Goal: Information Seeking & Learning: Learn about a topic

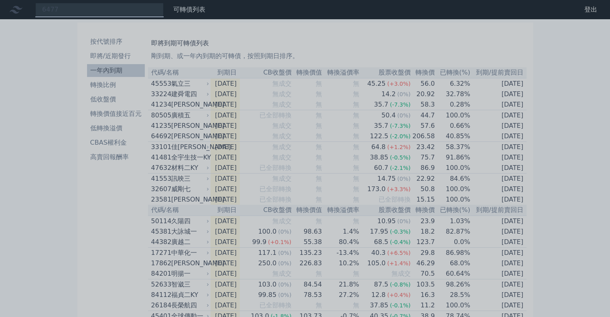
click at [79, 9] on div at bounding box center [305, 158] width 610 height 317
click at [79, 9] on div "6477" at bounding box center [99, 10] width 128 height 14
click at [83, 10] on div at bounding box center [305, 158] width 610 height 317
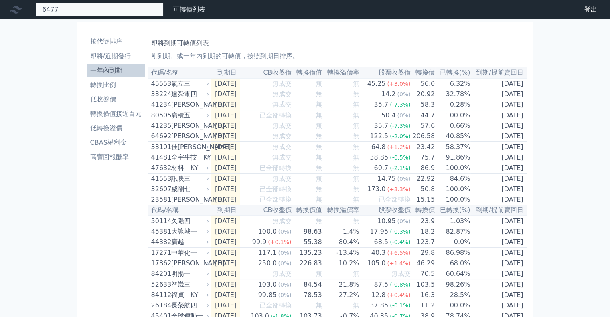
click at [112, 10] on div "6477" at bounding box center [99, 10] width 128 height 14
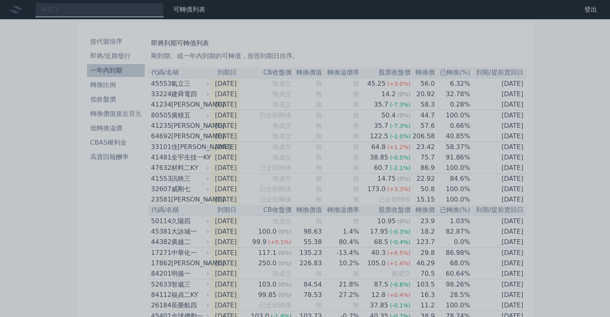
click at [108, 4] on div at bounding box center [305, 158] width 610 height 317
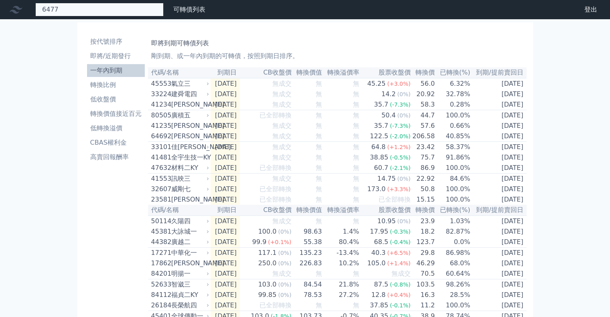
click at [104, 8] on div "6477" at bounding box center [99, 10] width 128 height 14
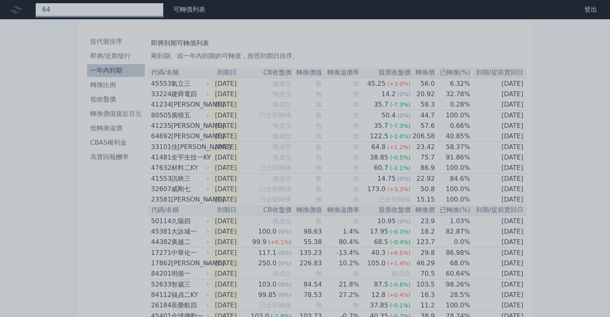
type input "6"
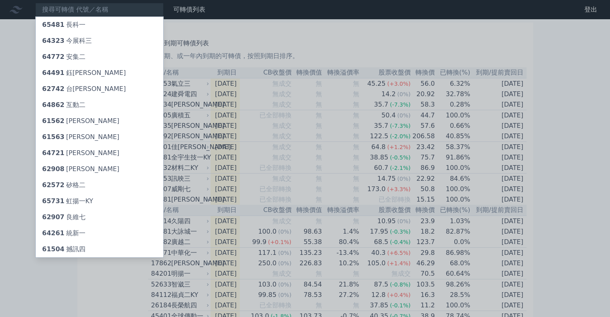
click at [55, 8] on div at bounding box center [305, 158] width 610 height 317
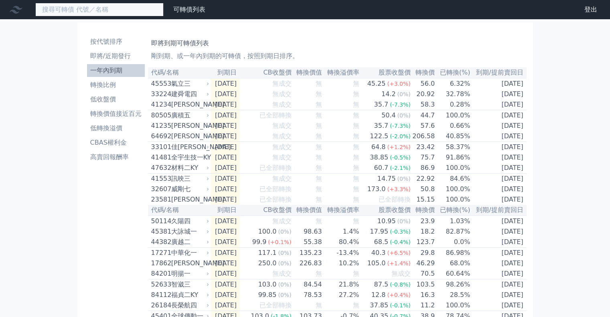
click at [55, 8] on input at bounding box center [99, 10] width 128 height 14
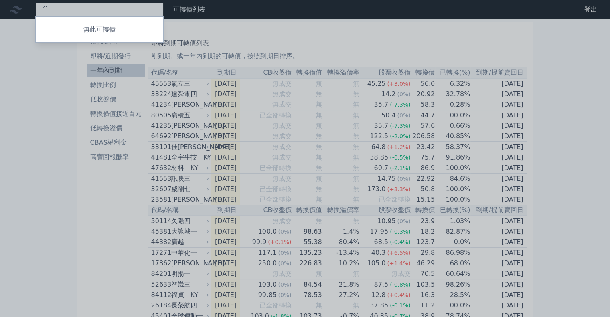
type input "ˊ"
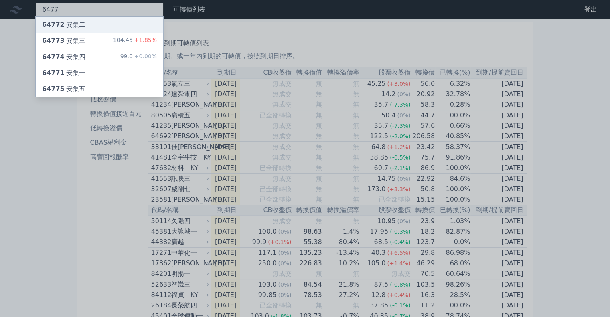
type input "6477"
click at [64, 24] on div "64772 安集二" at bounding box center [63, 25] width 43 height 10
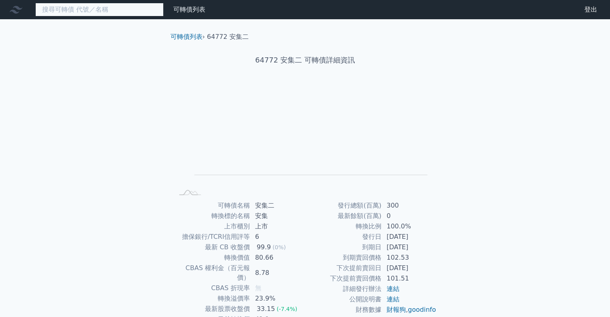
click at [81, 7] on input at bounding box center [99, 10] width 128 height 14
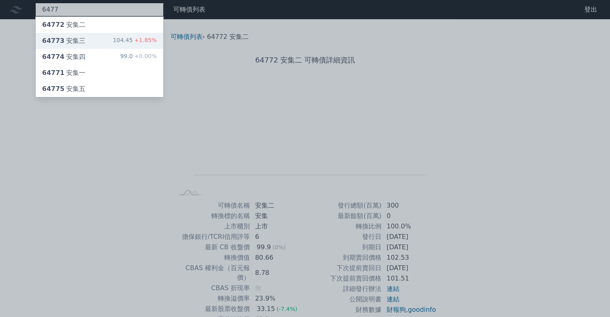
type input "6477"
click at [77, 41] on div "64773 安集三" at bounding box center [63, 41] width 43 height 10
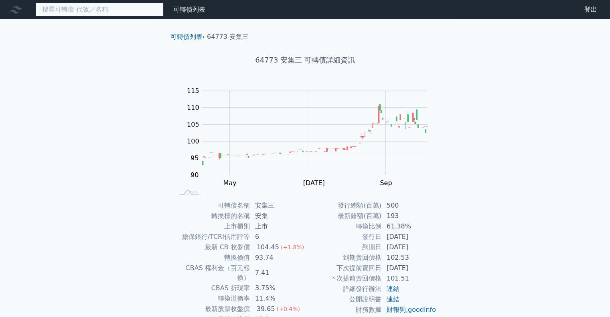
click at [148, 10] on input at bounding box center [99, 10] width 128 height 14
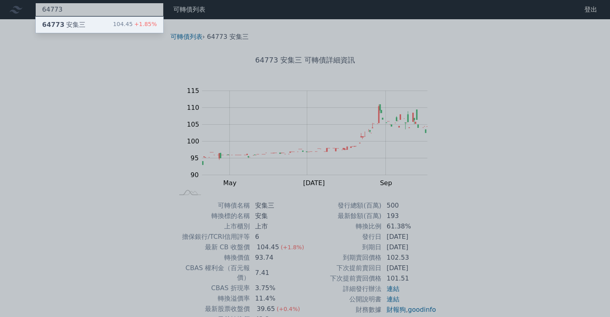
type input "64773"
click at [108, 24] on div "64773 安集三 104.45 +1.85%" at bounding box center [100, 25] width 128 height 16
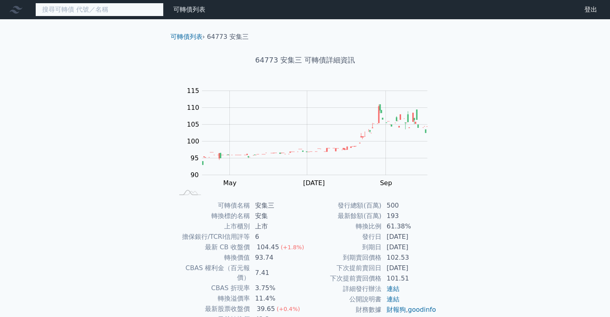
click at [98, 8] on input at bounding box center [99, 10] width 128 height 14
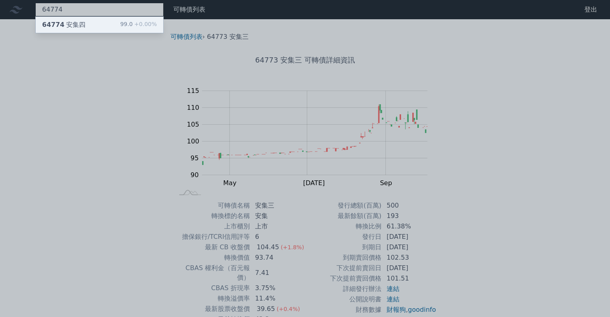
type input "64774"
click at [95, 23] on div "64774 安集四 99.0 +0.00%" at bounding box center [100, 25] width 128 height 16
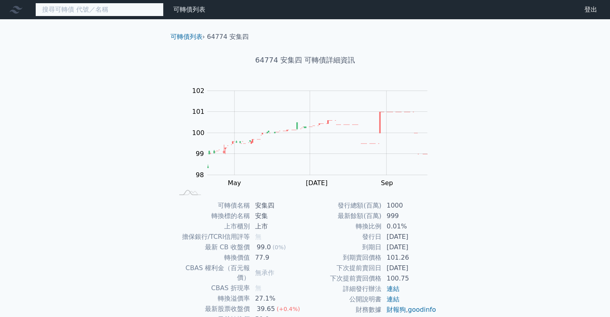
click at [112, 10] on input at bounding box center [99, 10] width 128 height 14
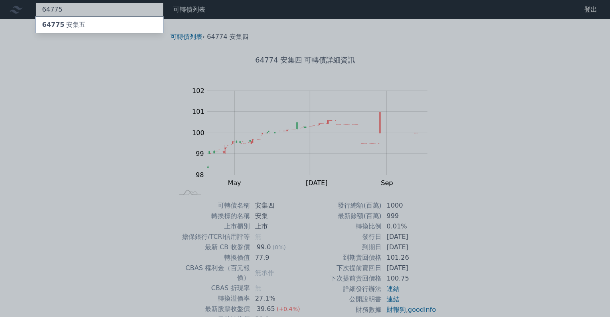
type input "64775"
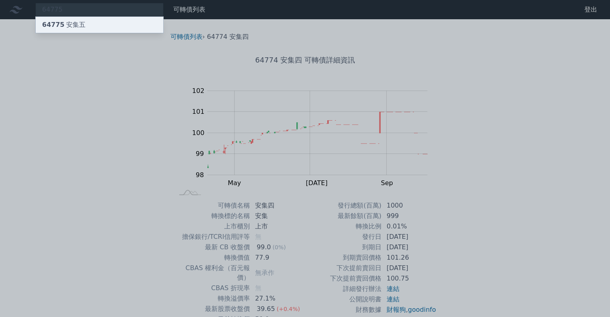
click at [108, 21] on div "64775 安集五" at bounding box center [100, 25] width 128 height 16
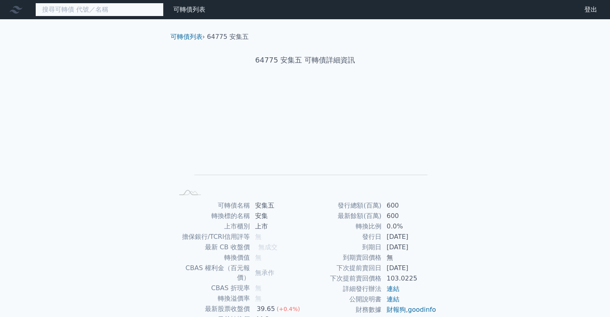
click at [144, 10] on input at bounding box center [99, 10] width 128 height 14
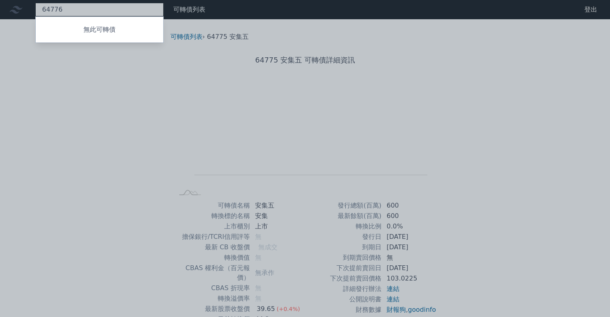
type input "64776"
click at [408, 89] on div at bounding box center [305, 158] width 610 height 317
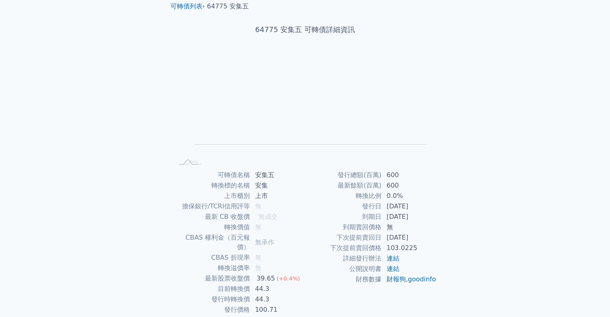
scroll to position [54, 0]
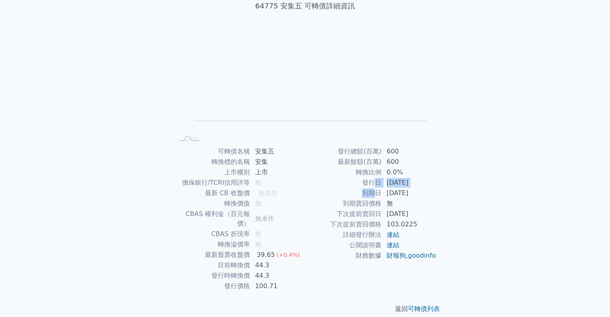
drag, startPoint x: 374, startPoint y: 184, endPoint x: 380, endPoint y: 194, distance: 11.5
click at [379, 194] on tbody "發行總額(百萬) 600 最新餘額(百萬) 600 轉換比例 0.0% 發行日 [DATE] 到期日 [DATE] 到期賣回價格 無 下次提前賣回日 [DAT…" at bounding box center [371, 203] width 132 height 115
click at [380, 194] on td "到期日" at bounding box center [343, 193] width 77 height 10
drag, startPoint x: 252, startPoint y: 255, endPoint x: 270, endPoint y: 264, distance: 20.1
click at [270, 264] on tbody "可轉債名稱 安集五 轉換標的名稱 安集 上市櫃別 上市 擔保銀行/TCRI信用評等 無 最新 CB 收盤價 無成交 轉換價值 無 CBAS 權利金（百元報價）…" at bounding box center [240, 218] width 132 height 145
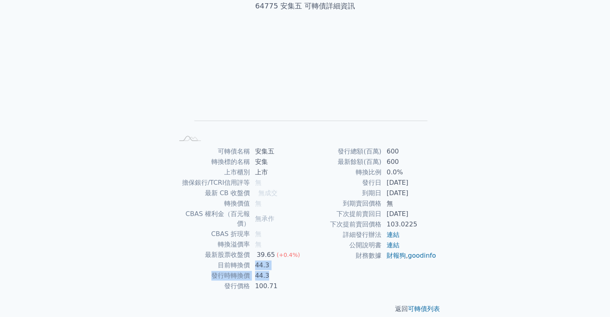
click at [270, 271] on td "44.3" at bounding box center [277, 276] width 55 height 10
